Goal: Task Accomplishment & Management: Manage account settings

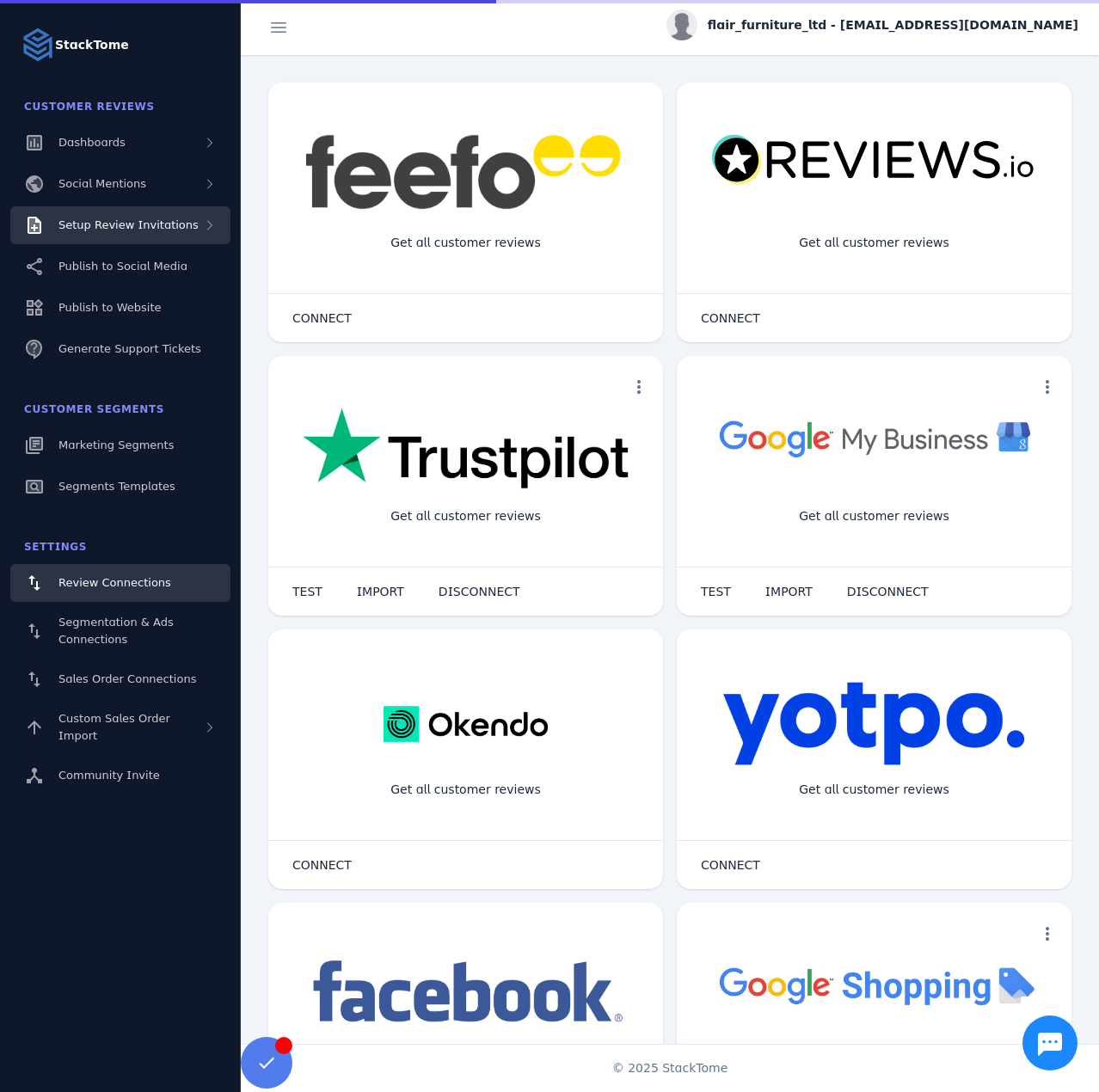
click at [114, 230] on span "Setup Review Invitations" at bounding box center [128, 225] width 140 height 13
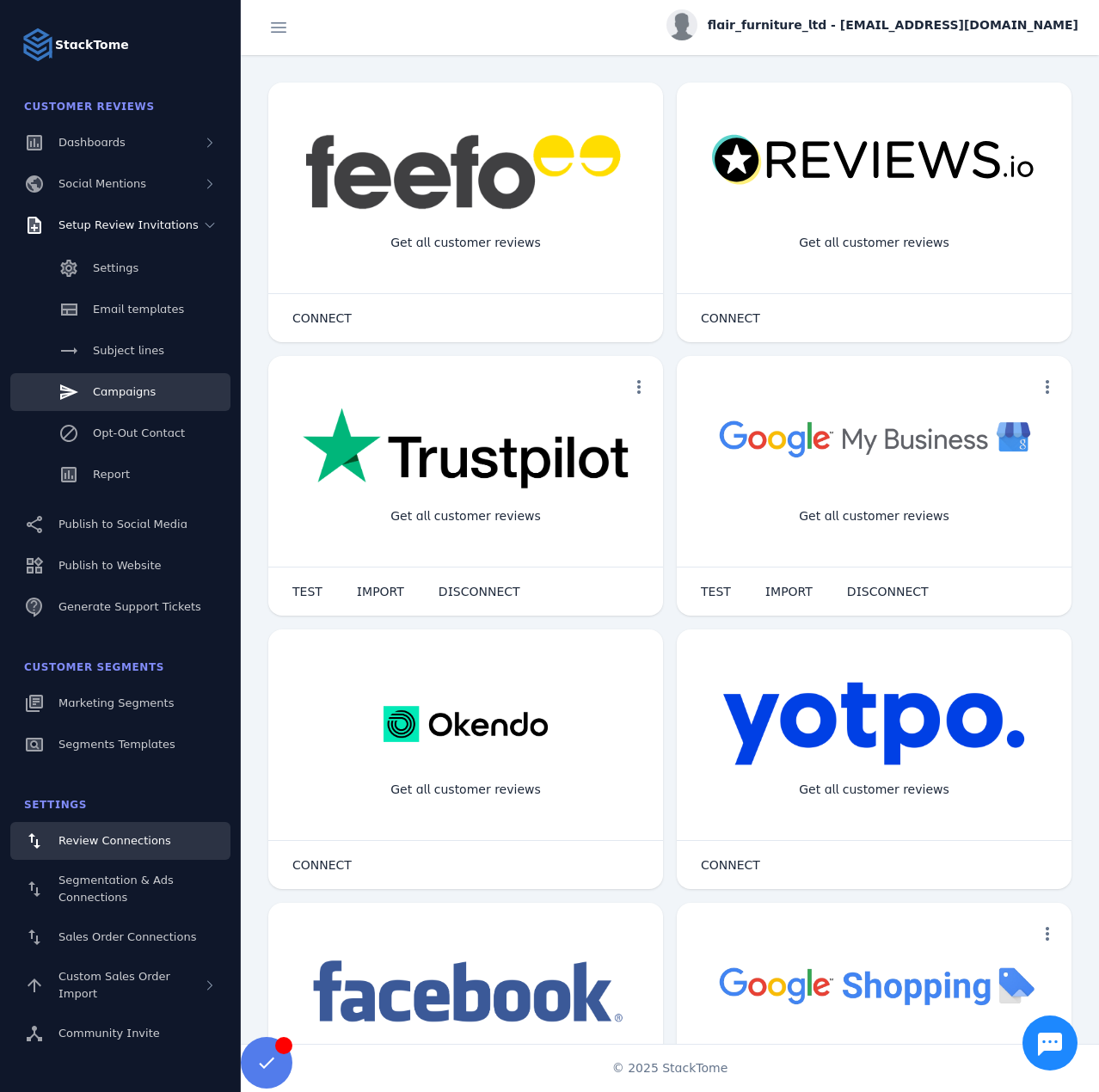
click at [135, 392] on span "Campaigns" at bounding box center [124, 391] width 63 height 13
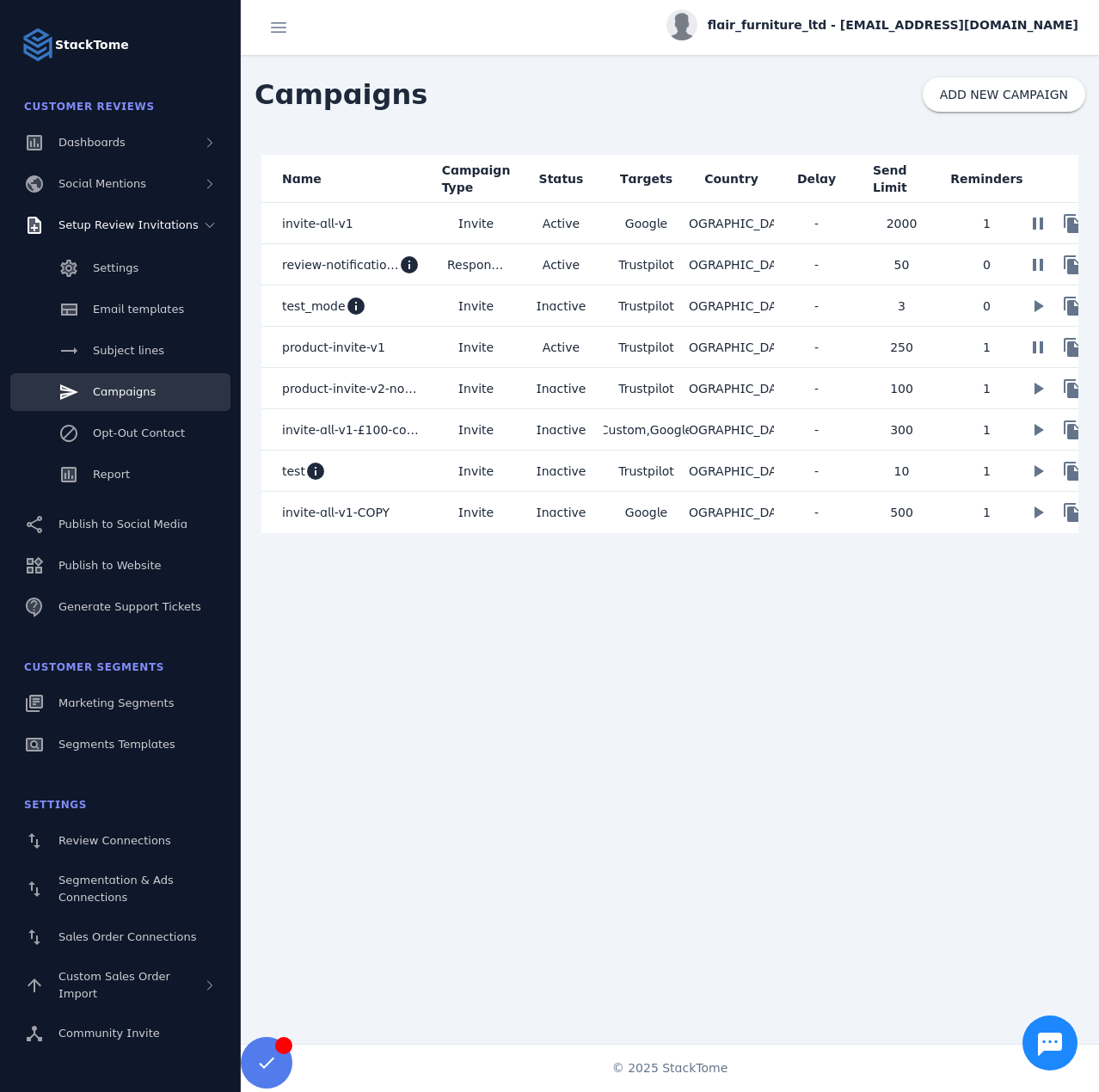
click at [508, 223] on mat-cell "Invite" at bounding box center [476, 223] width 85 height 42
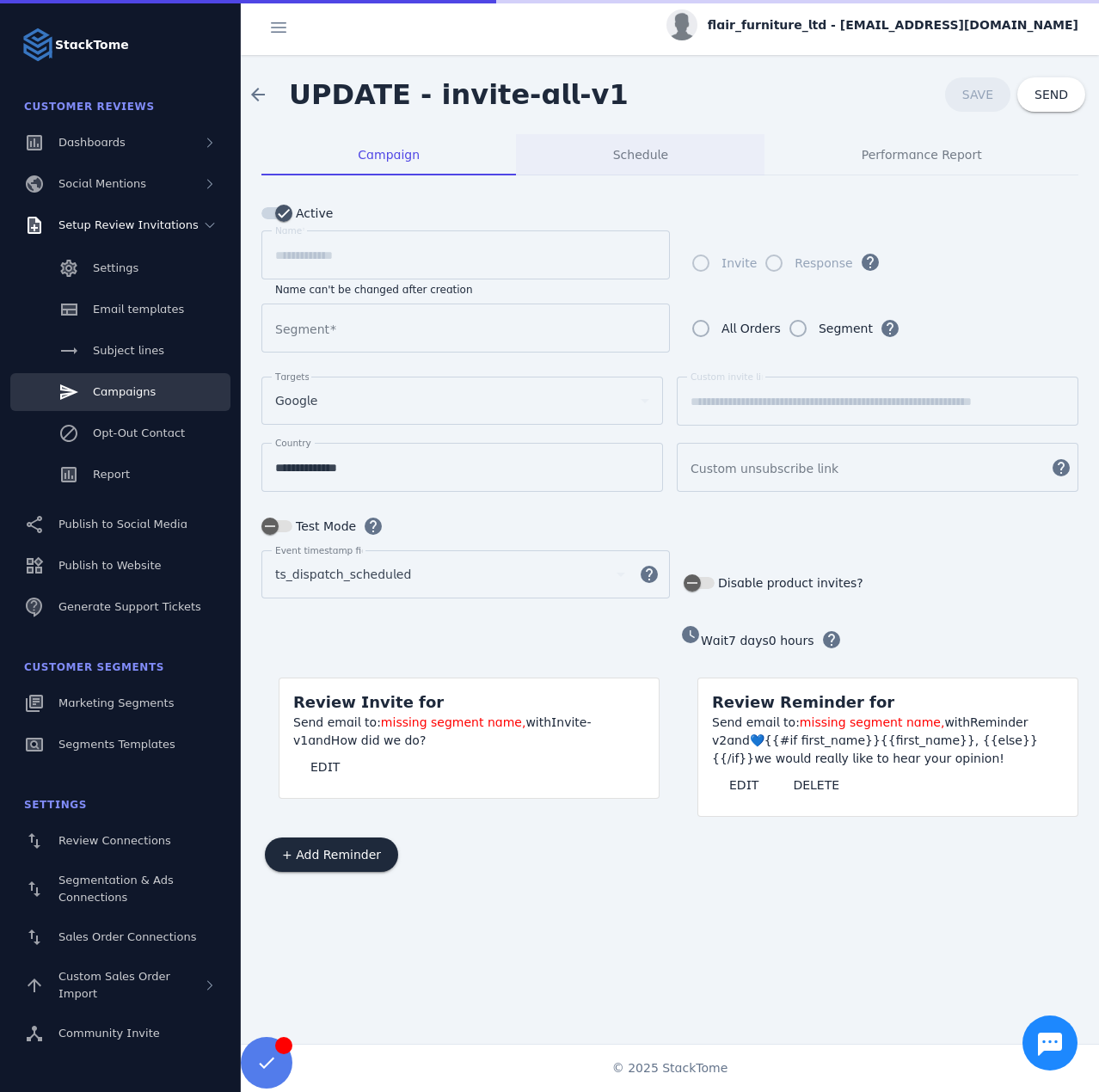
click at [569, 157] on div "Schedule" at bounding box center [640, 154] width 249 height 42
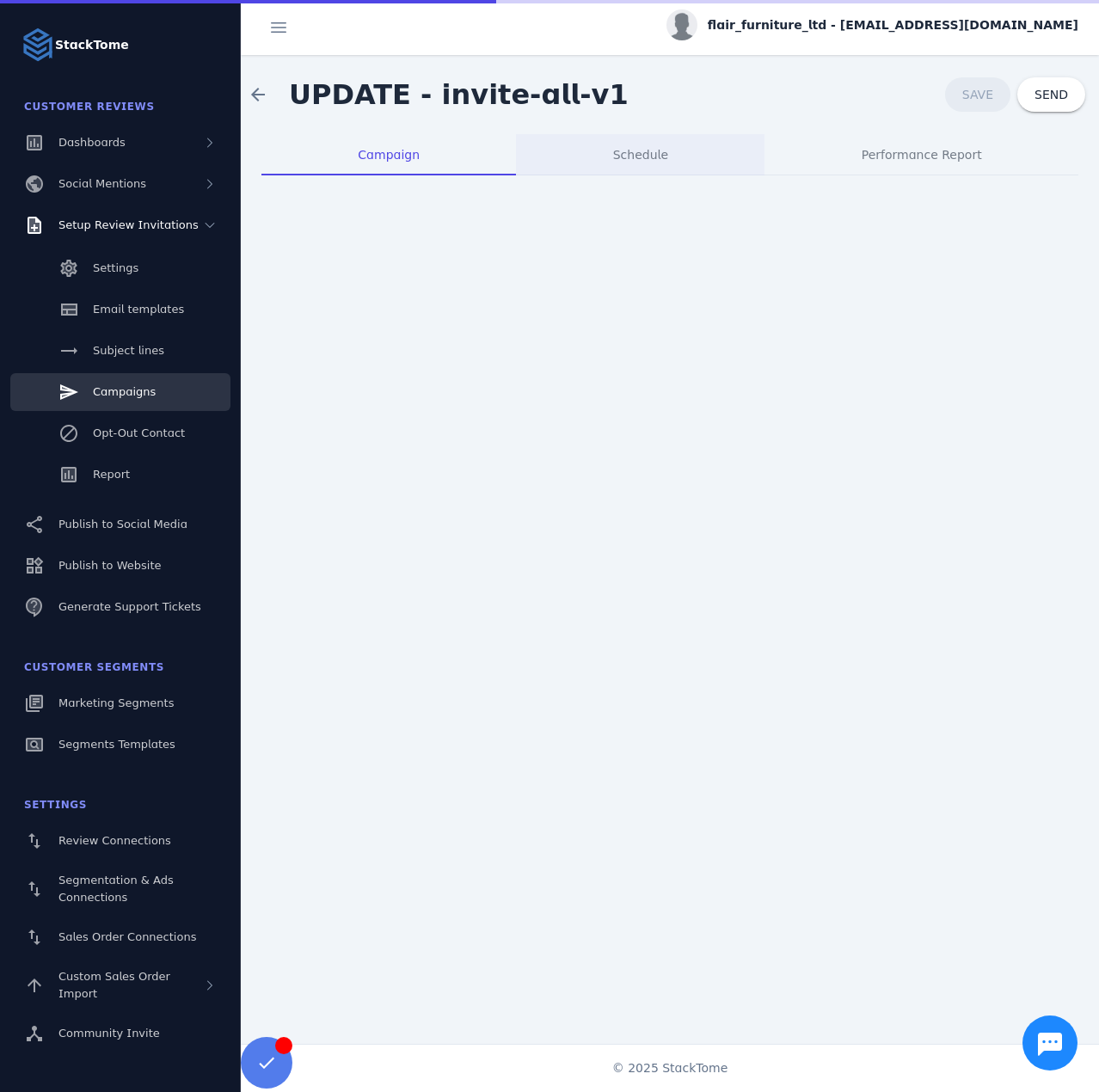
type input "**********"
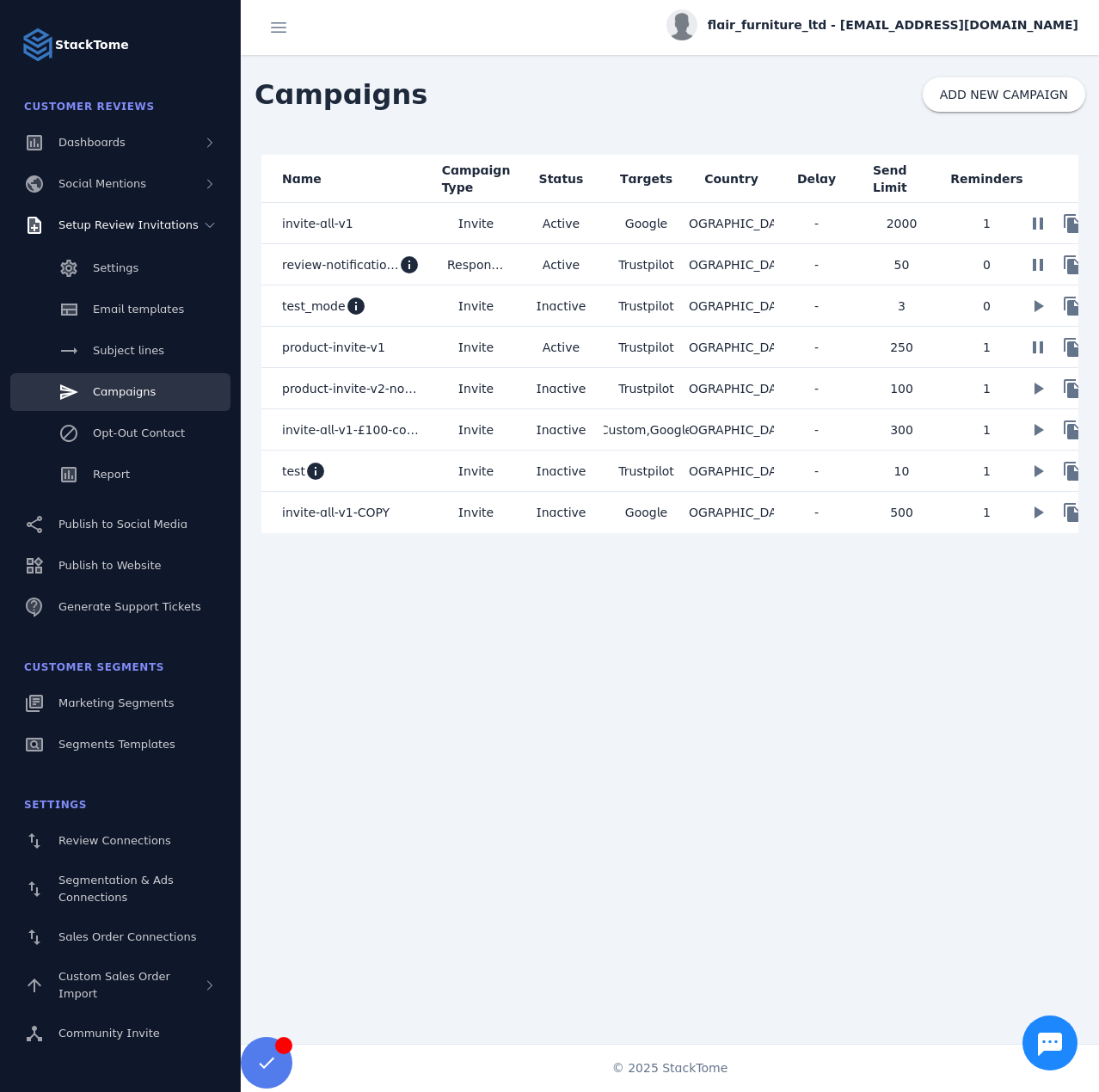
click at [520, 272] on mat-cell "Active" at bounding box center [561, 265] width 85 height 42
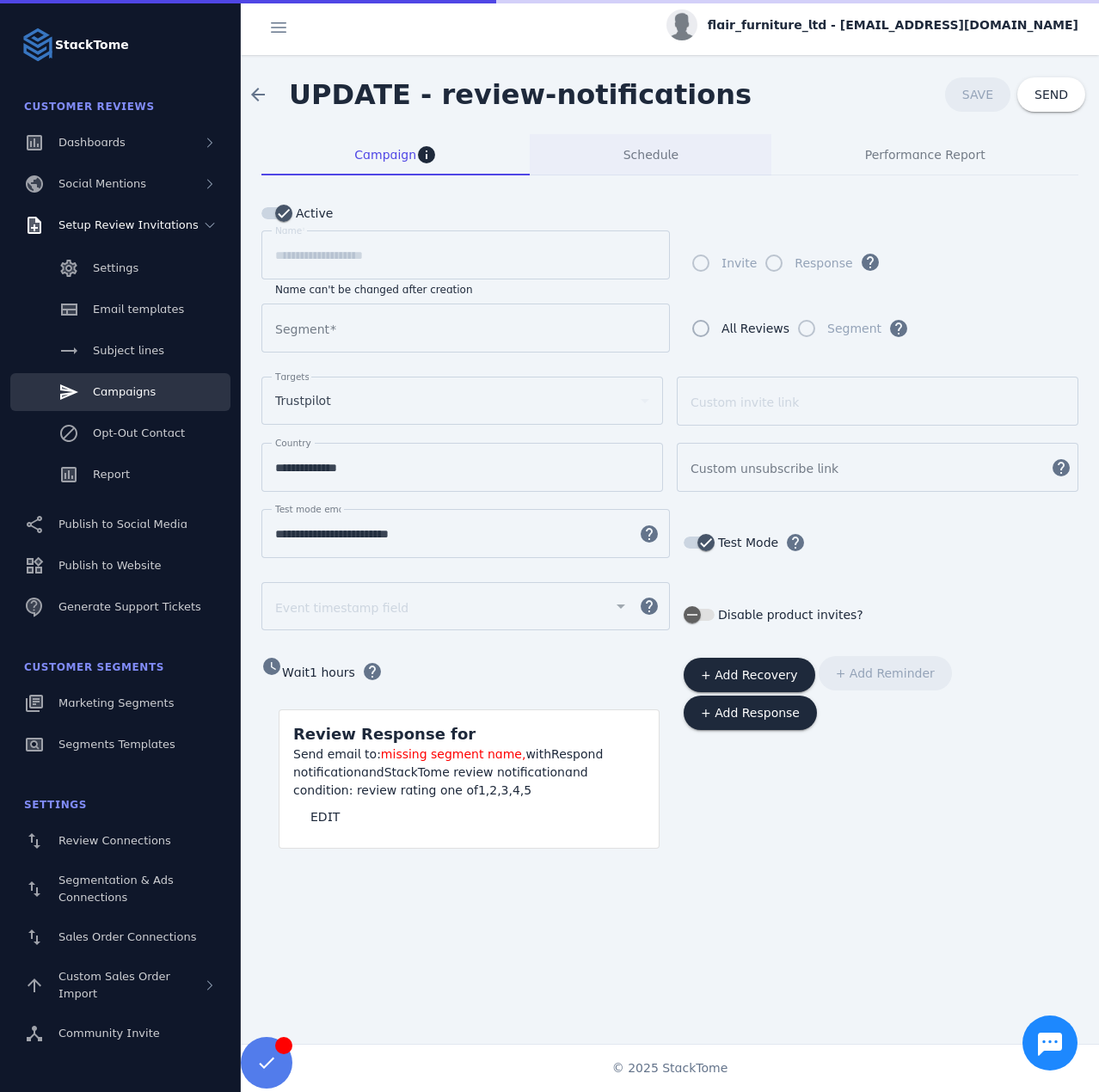
type input "**********"
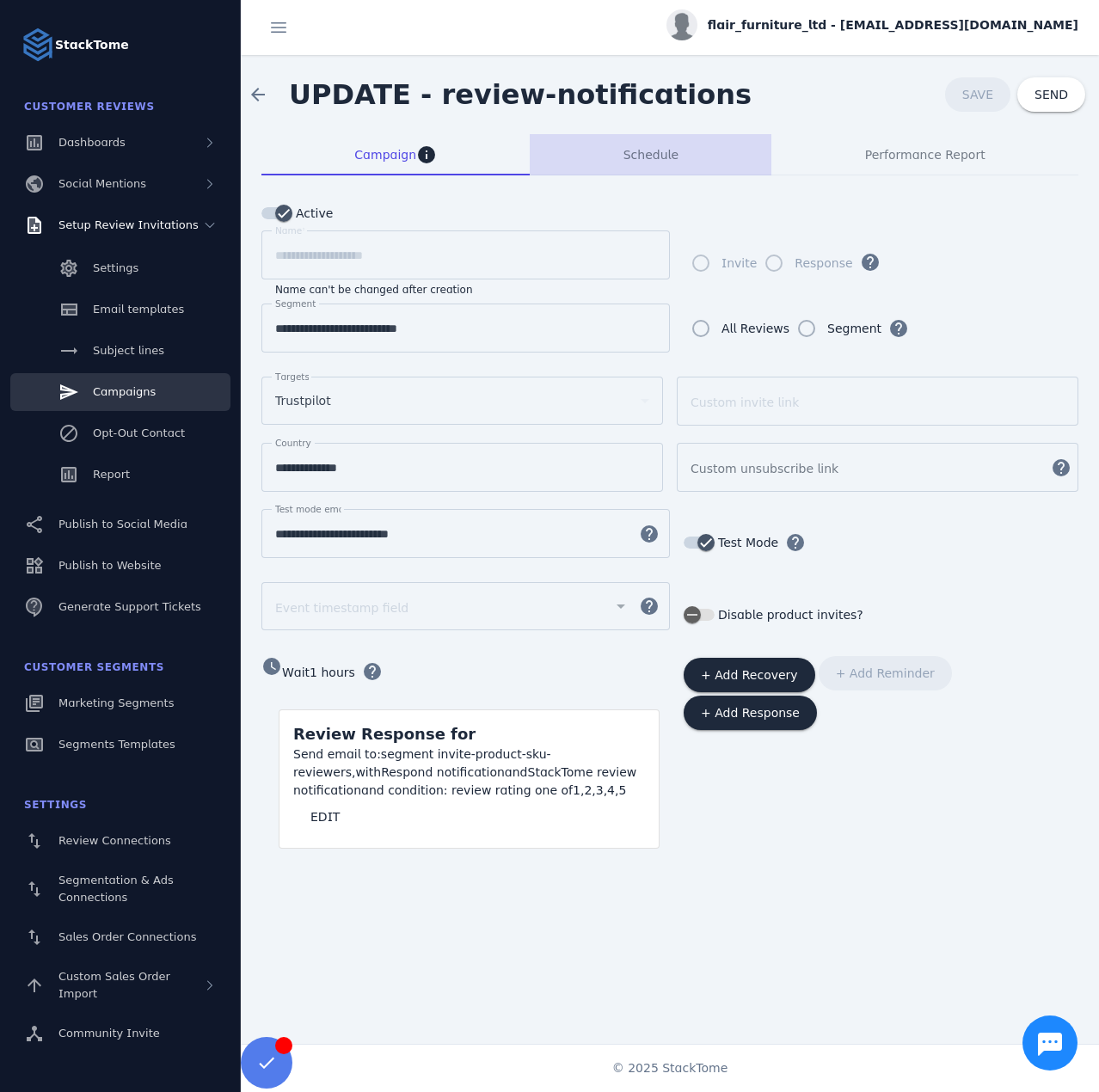
click at [646, 172] on span "Schedule" at bounding box center [651, 154] width 55 height 42
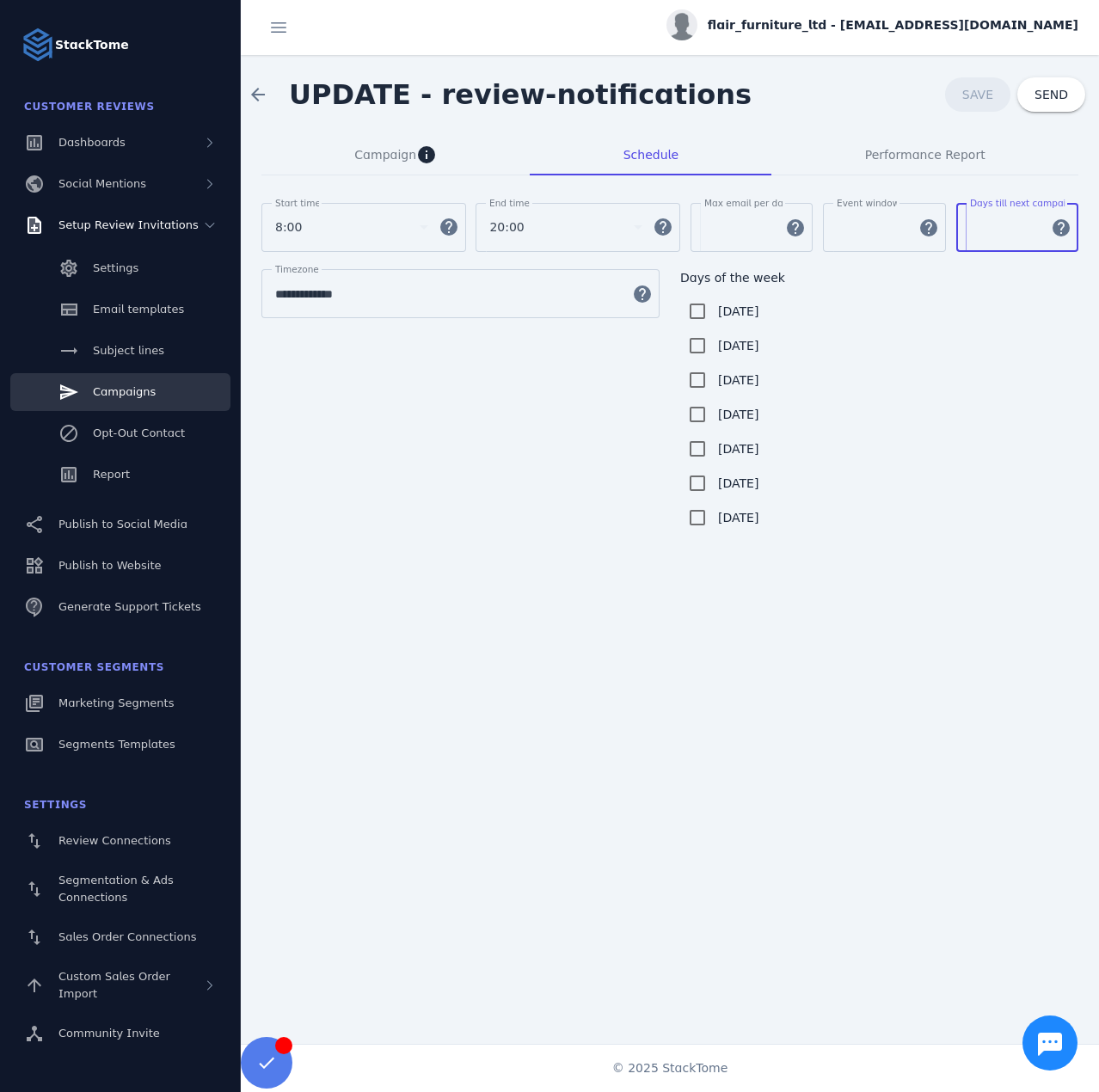
drag, startPoint x: 986, startPoint y: 232, endPoint x: 1098, endPoint y: 151, distance: 138.2
click at [971, 232] on input "*" at bounding box center [1005, 228] width 72 height 20
click at [816, 106] on div "arrow_back UPDATE - review-notifications SAVE SEND" at bounding box center [669, 94] width 858 height 79
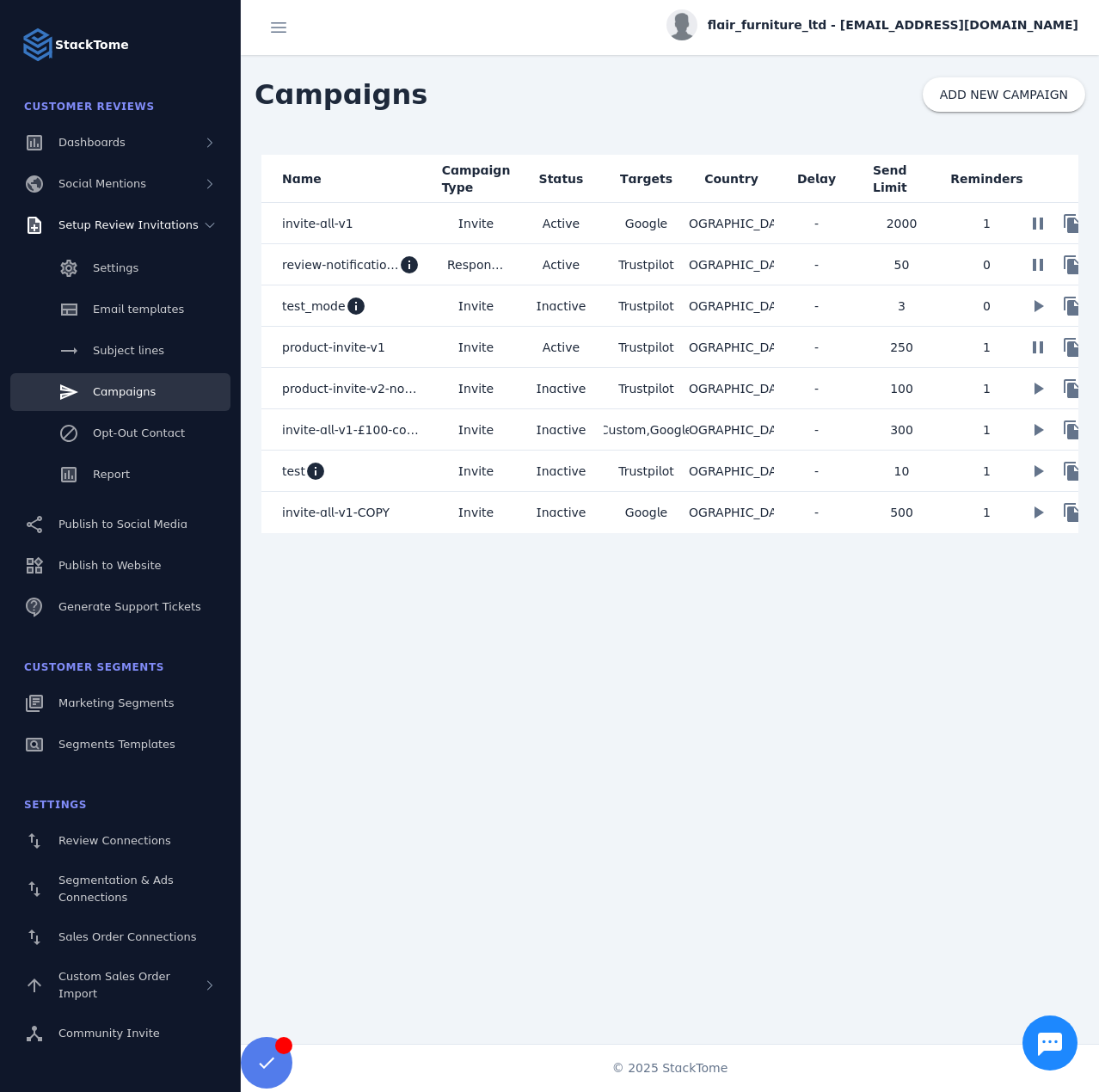
click at [519, 350] on mat-cell "Active" at bounding box center [561, 347] width 85 height 42
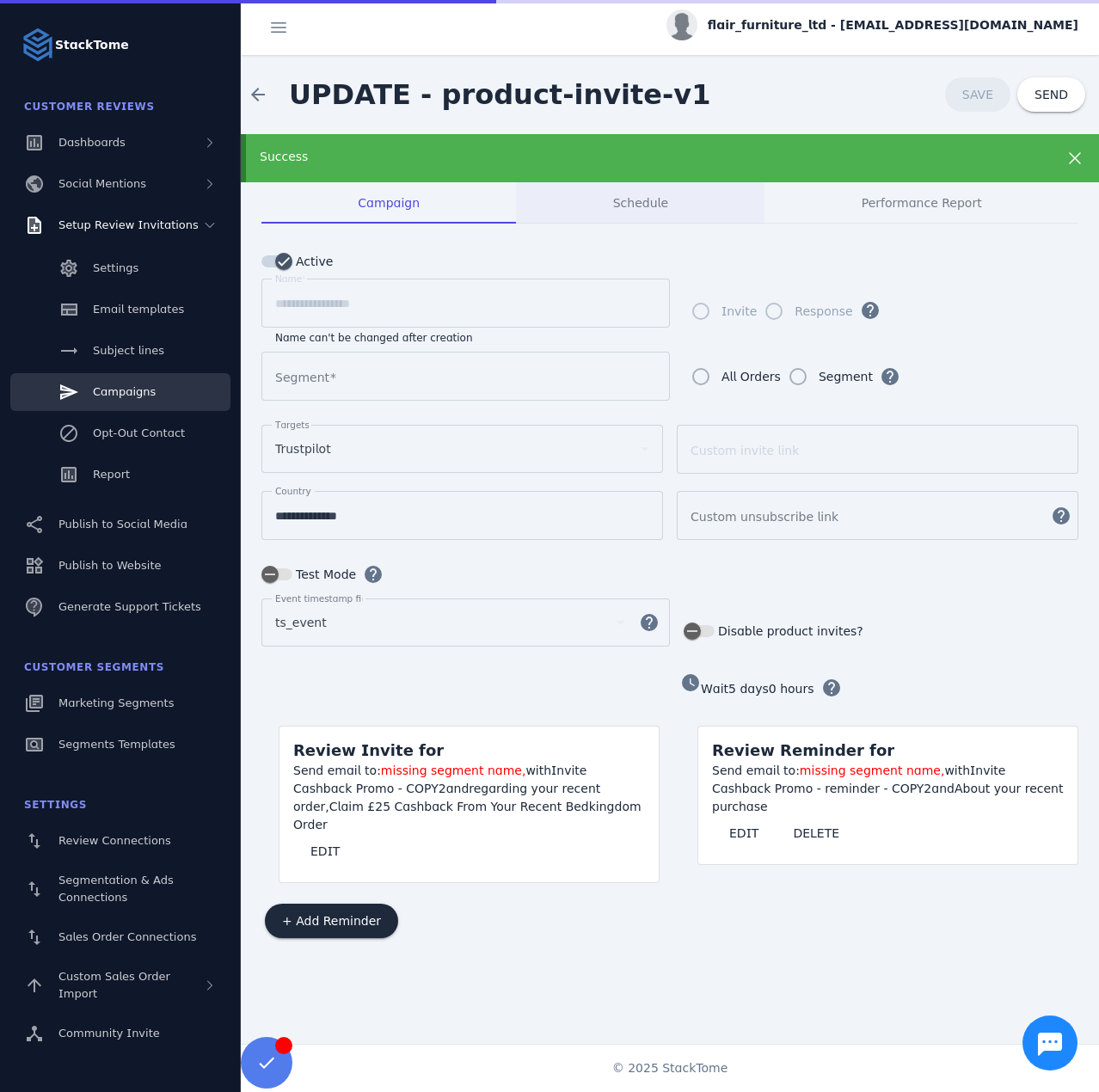
click at [630, 190] on span "Schedule" at bounding box center [640, 203] width 55 height 42
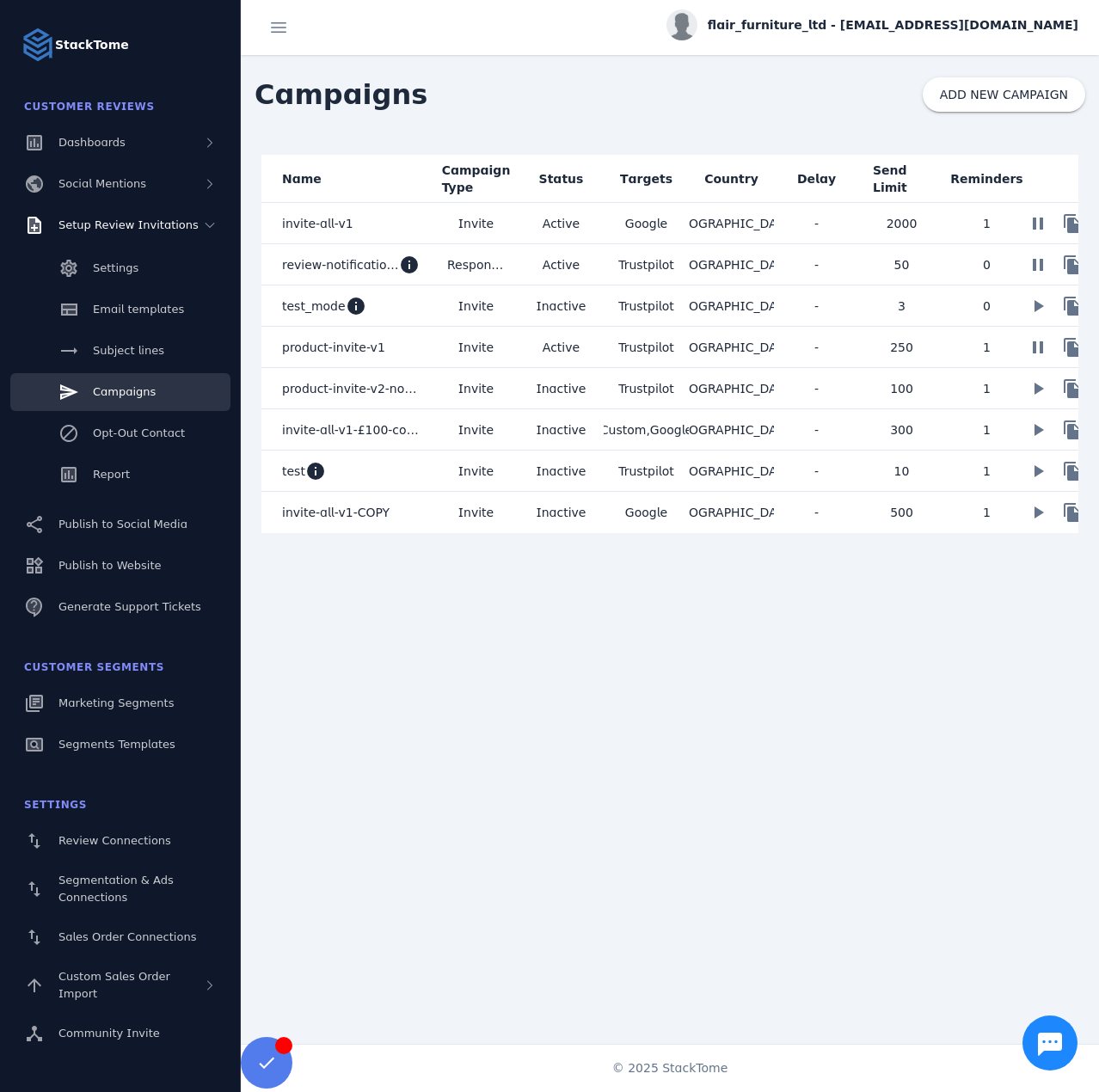
click at [873, 4] on fuse-loading-bar at bounding box center [549, 3] width 1099 height 5
click at [888, 26] on span "flair_furniture_ltd - cs_flair@stacktome.com" at bounding box center [893, 25] width 371 height 18
click at [1037, 164] on span "Sign out" at bounding box center [1024, 166] width 50 height 20
